Goal: Transaction & Acquisition: Purchase product/service

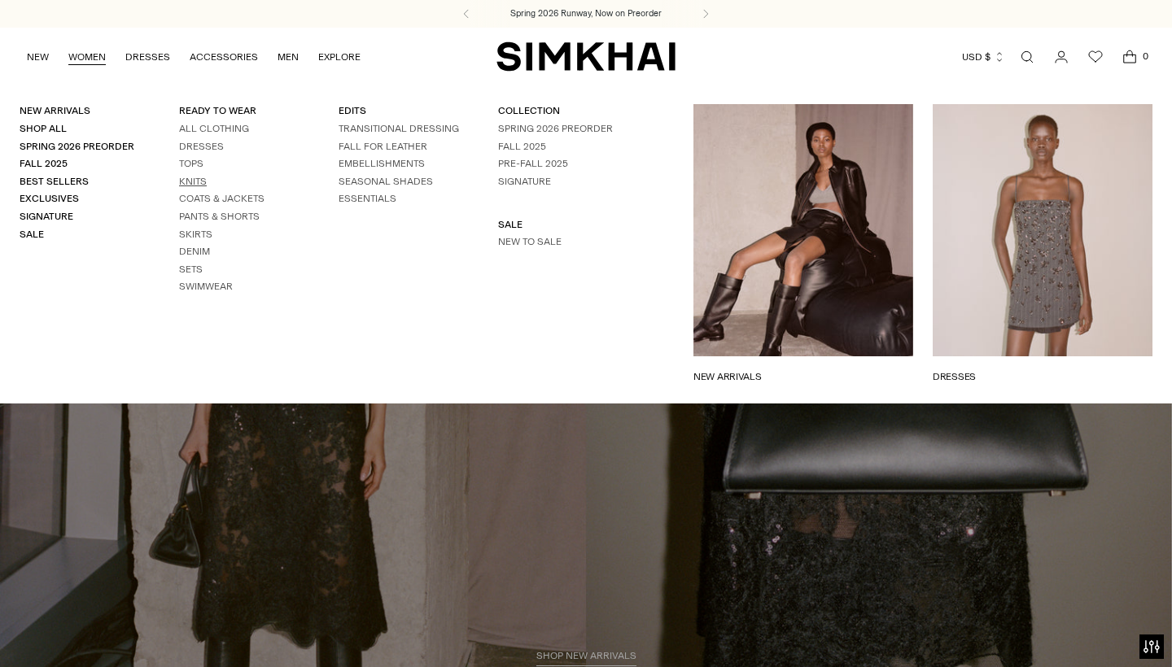
click at [183, 181] on link "Knits" at bounding box center [193, 181] width 28 height 11
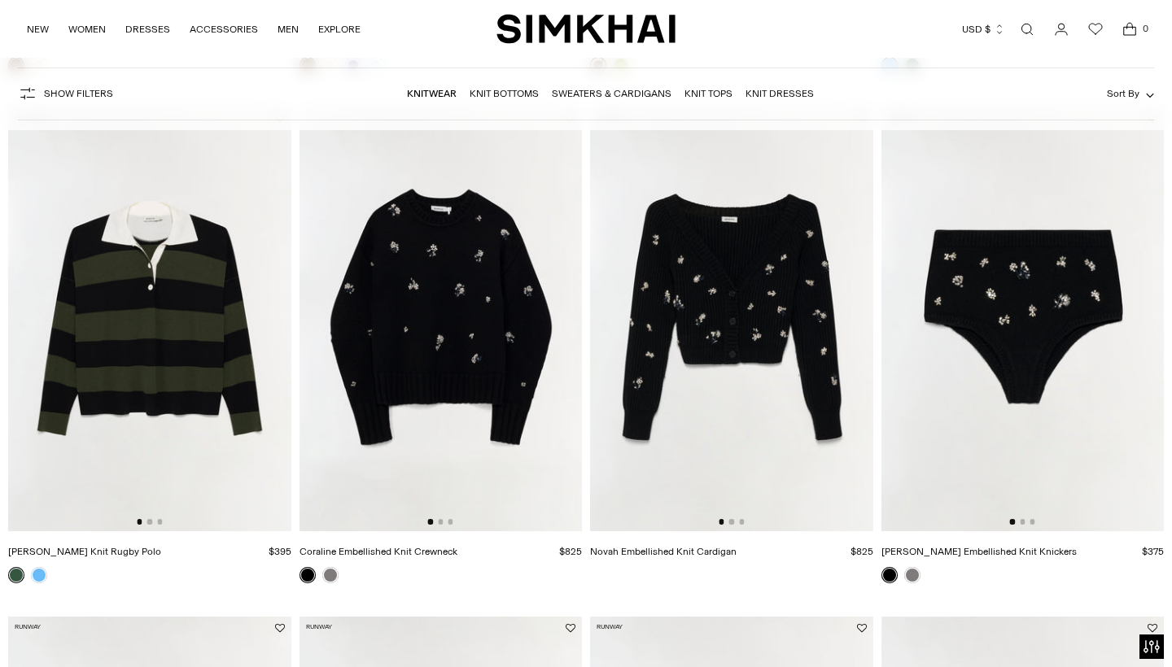
scroll to position [1167, 0]
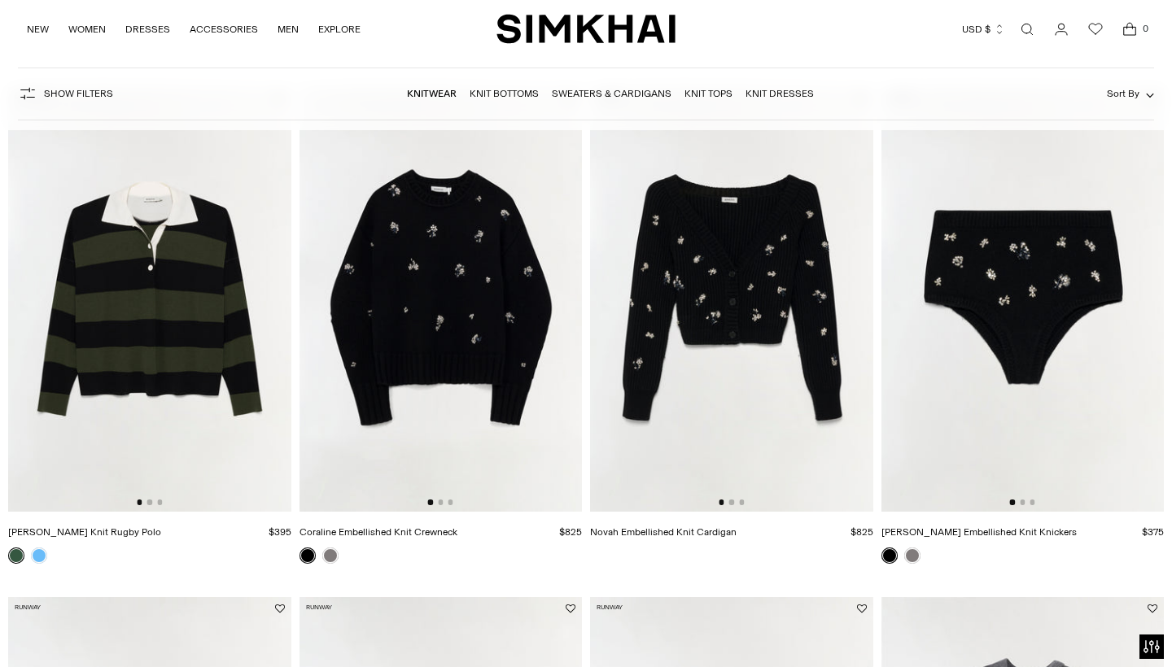
click at [450, 327] on img at bounding box center [440, 299] width 283 height 424
click at [187, 327] on img at bounding box center [149, 299] width 283 height 424
click at [746, 303] on img at bounding box center [731, 299] width 283 height 424
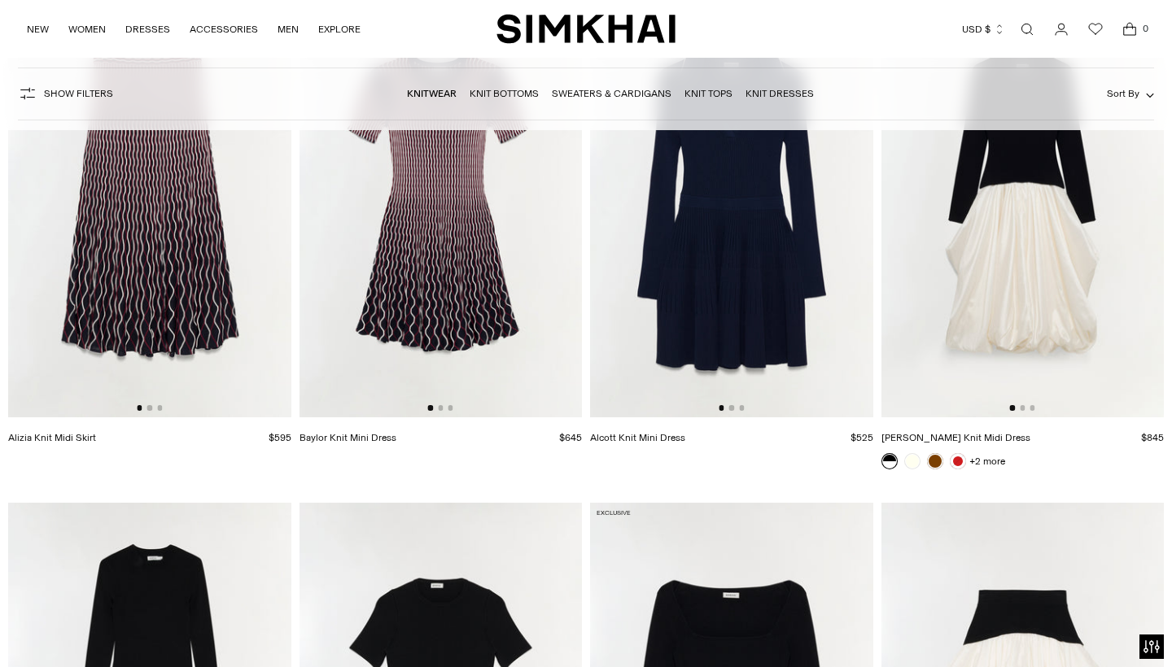
scroll to position [3808, 0]
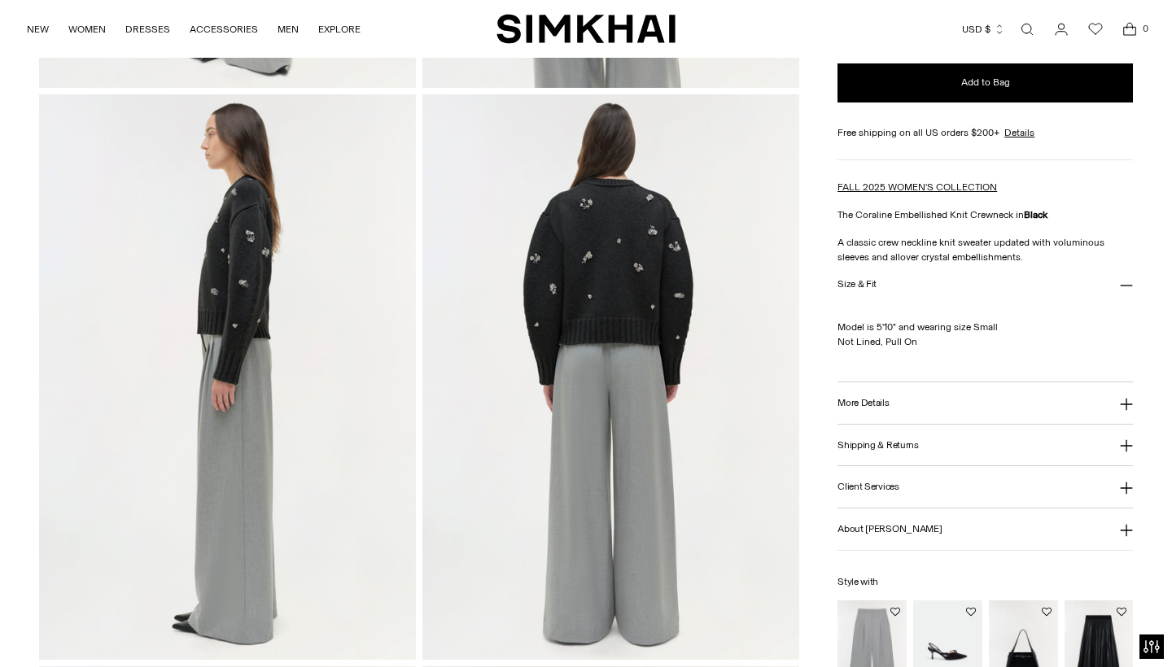
scroll to position [595, 0]
